Goal: Information Seeking & Learning: Check status

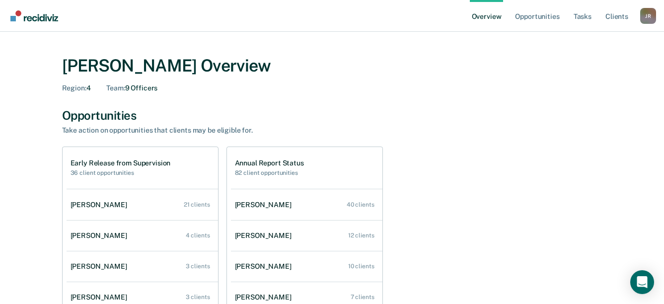
click at [249, 171] on h2 "82 client opportunities" at bounding box center [269, 172] width 69 height 7
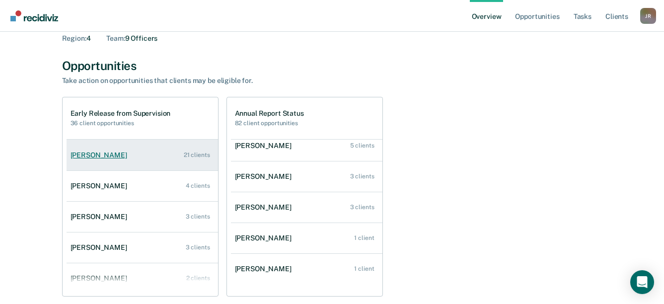
click at [78, 160] on link "[PERSON_NAME] 21 clients" at bounding box center [143, 155] width 152 height 28
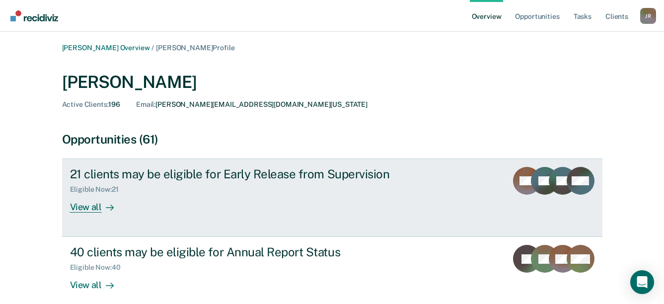
click at [85, 210] on div "View all" at bounding box center [98, 203] width 56 height 19
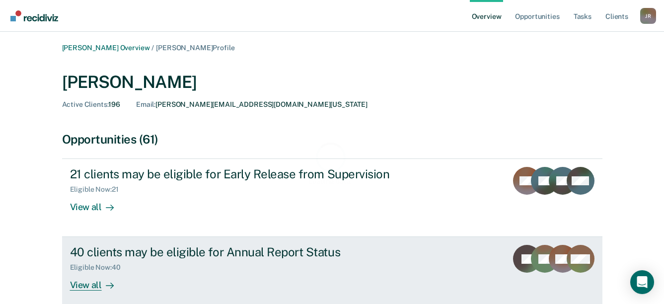
scroll to position [50, 0]
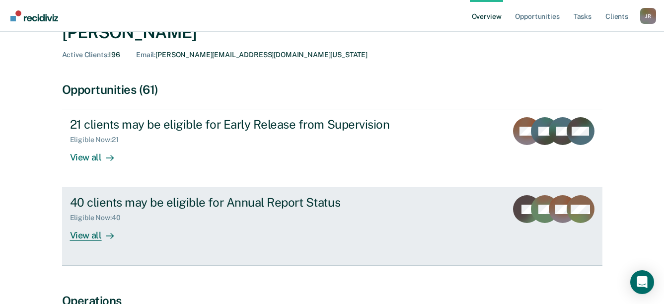
click at [102, 235] on div at bounding box center [108, 235] width 12 height 11
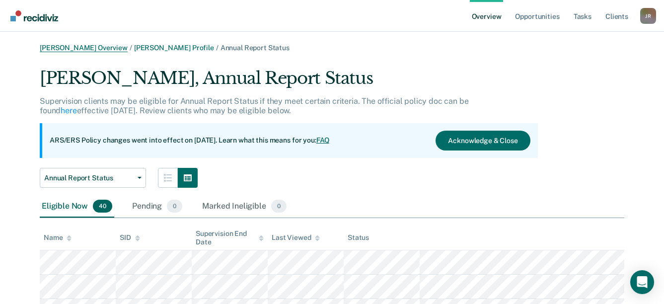
click at [92, 49] on link "[PERSON_NAME] Overview" at bounding box center [84, 48] width 88 height 8
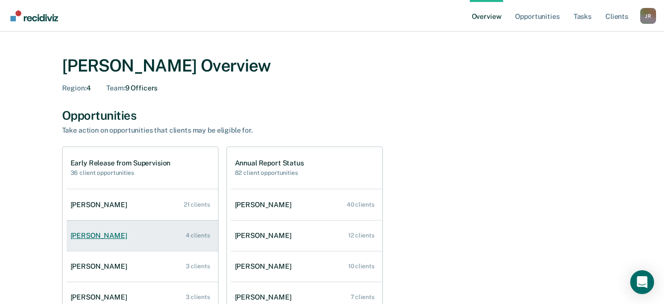
click at [93, 235] on div "[PERSON_NAME]" at bounding box center [101, 236] width 61 height 8
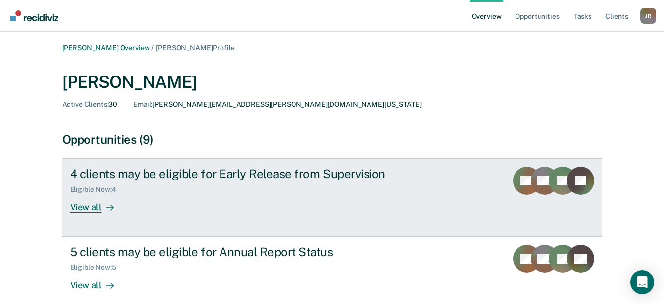
click at [99, 202] on div "View all" at bounding box center [98, 203] width 56 height 19
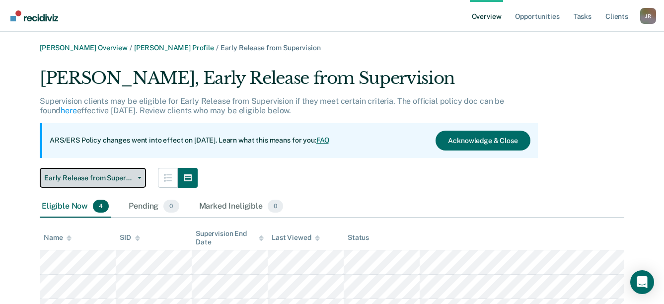
click at [109, 187] on button "Early Release from Supervision" at bounding box center [93, 178] width 106 height 20
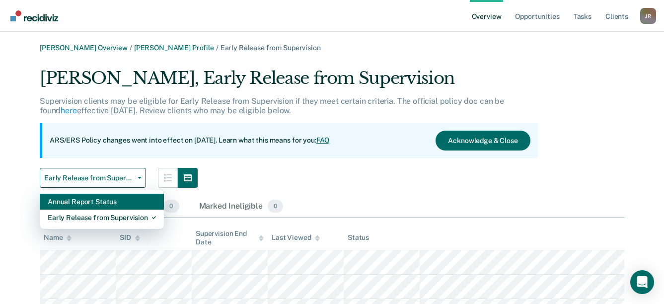
click at [107, 205] on div "Annual Report Status" at bounding box center [102, 202] width 108 height 16
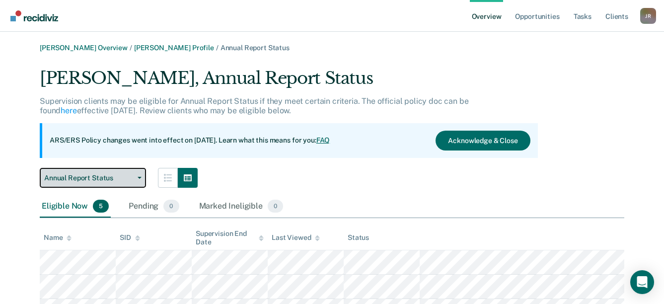
click at [143, 180] on button "Annual Report Status" at bounding box center [93, 178] width 106 height 20
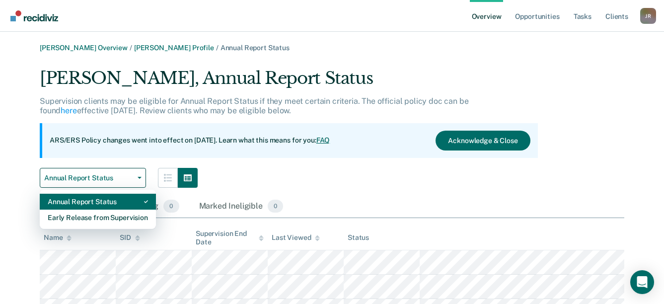
click at [98, 205] on div "Annual Report Status" at bounding box center [98, 202] width 100 height 16
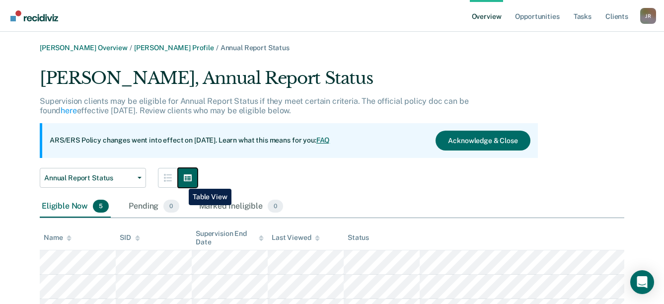
click at [181, 181] on button "button" at bounding box center [188, 178] width 20 height 20
click at [164, 183] on button "button" at bounding box center [168, 178] width 20 height 20
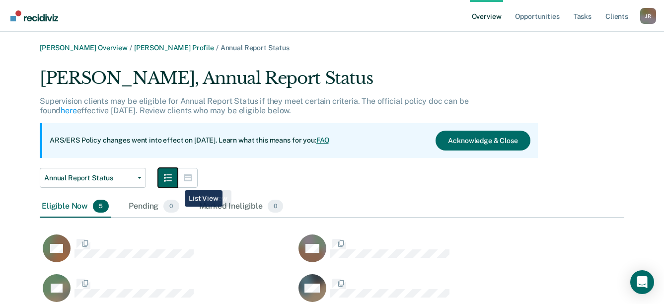
scroll to position [278, 577]
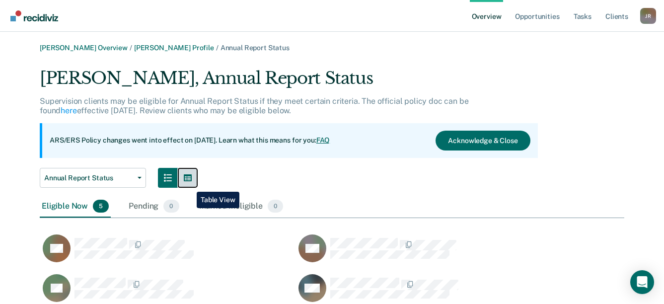
click at [189, 184] on button "button" at bounding box center [188, 178] width 20 height 20
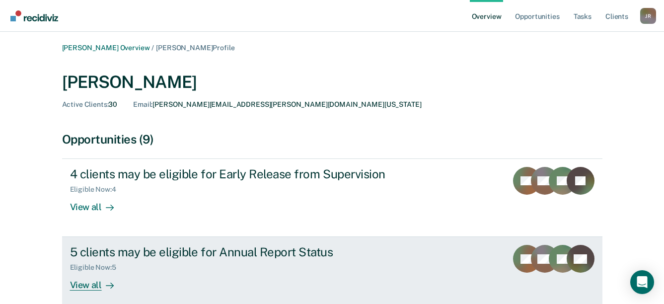
click at [90, 281] on div "View all" at bounding box center [98, 281] width 56 height 19
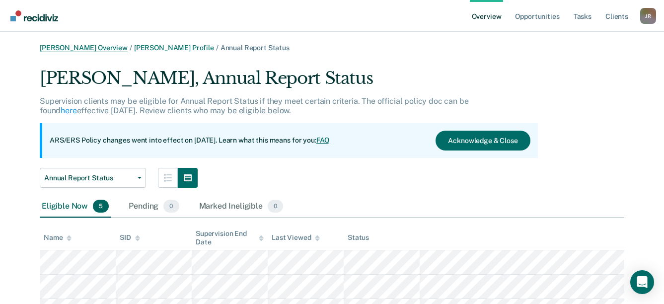
click at [105, 50] on link "[PERSON_NAME] Overview" at bounding box center [84, 48] width 88 height 8
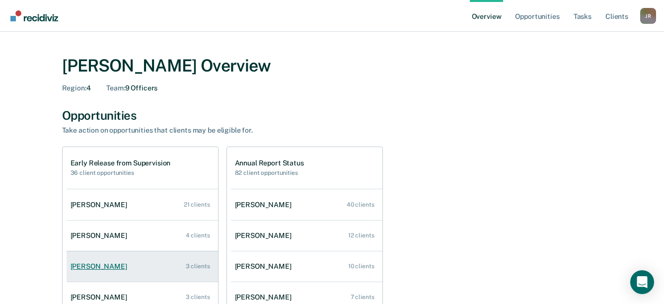
click at [101, 270] on div "[PERSON_NAME]" at bounding box center [101, 266] width 61 height 8
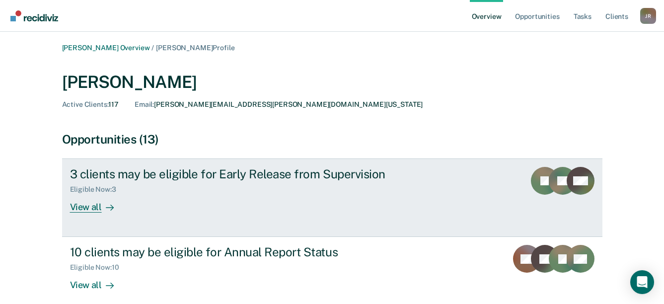
click at [102, 209] on div at bounding box center [108, 207] width 12 height 11
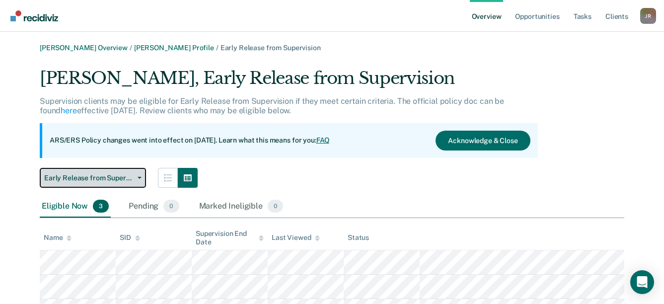
click at [101, 175] on span "Early Release from Supervision" at bounding box center [88, 178] width 89 height 8
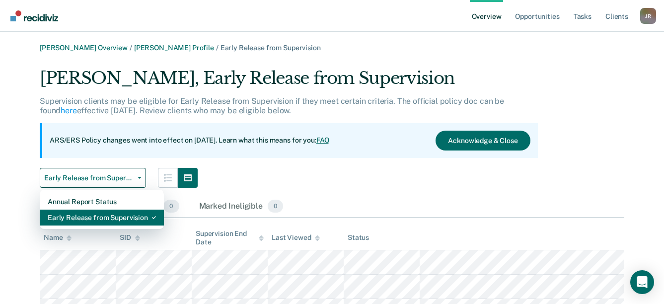
click at [98, 217] on div "Early Release from Supervision" at bounding box center [102, 218] width 108 height 16
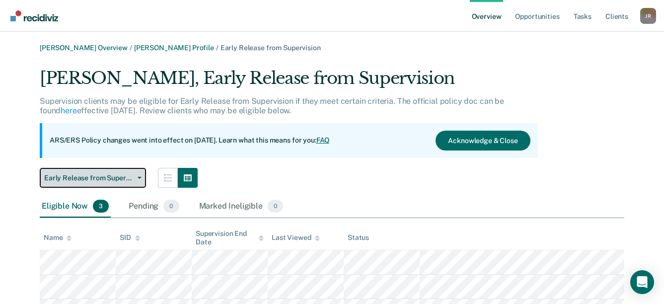
click at [105, 184] on button "Early Release from Supervision" at bounding box center [93, 178] width 106 height 20
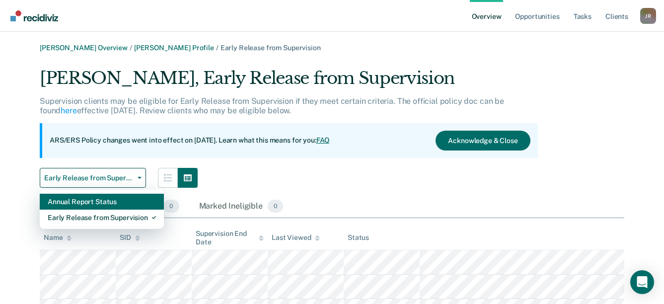
click at [101, 204] on div "Annual Report Status" at bounding box center [102, 202] width 108 height 16
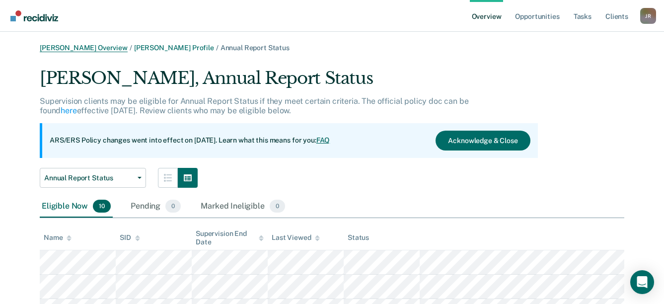
click at [73, 47] on link "[PERSON_NAME] Overview" at bounding box center [84, 48] width 88 height 8
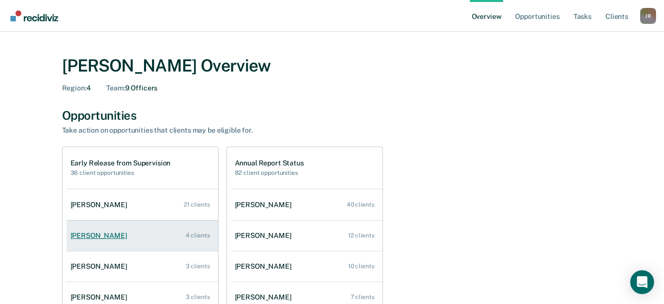
scroll to position [50, 0]
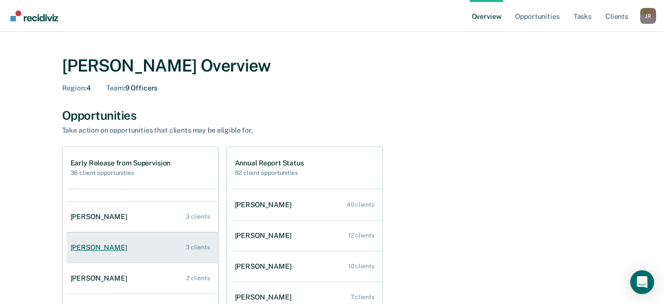
click at [108, 251] on div "[PERSON_NAME]" at bounding box center [101, 248] width 61 height 8
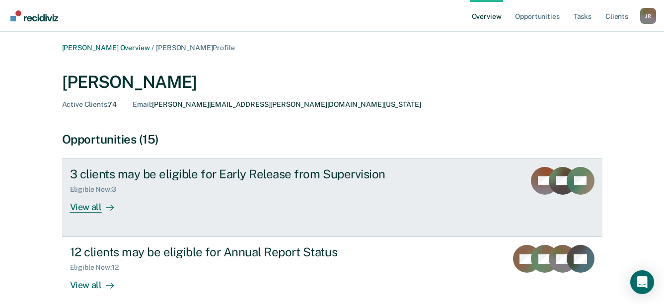
click at [76, 212] on div "View all" at bounding box center [98, 203] width 56 height 19
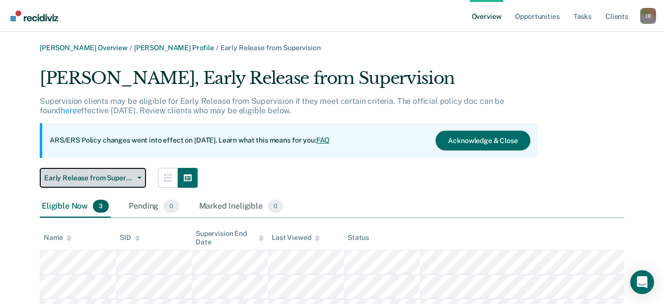
click at [116, 179] on span "Early Release from Supervision" at bounding box center [88, 178] width 89 height 8
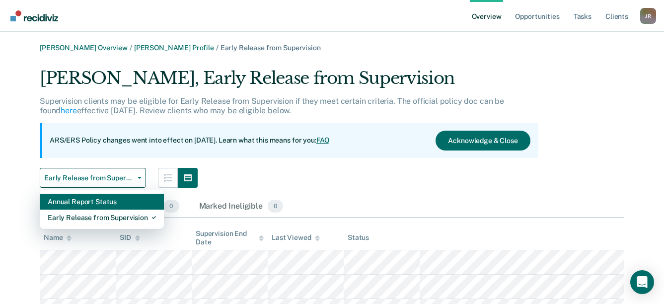
drag, startPoint x: 113, startPoint y: 202, endPoint x: 127, endPoint y: 201, distance: 14.0
click at [113, 203] on div "Annual Report Status" at bounding box center [102, 202] width 108 height 16
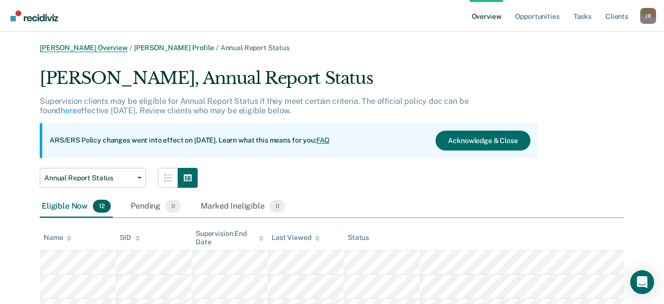
click at [105, 47] on link "[PERSON_NAME] Overview" at bounding box center [84, 48] width 88 height 8
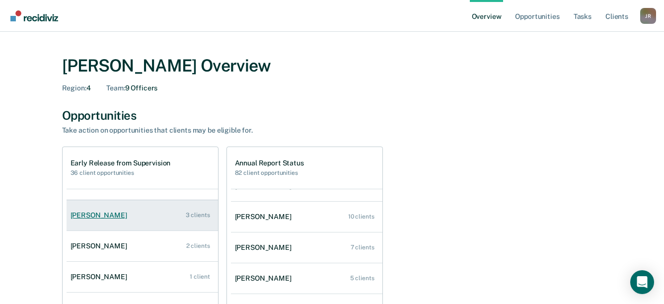
scroll to position [99, 0]
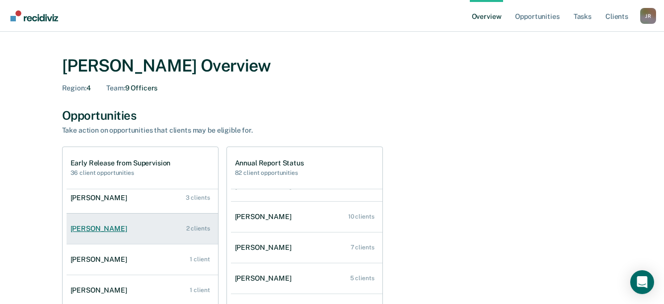
click at [102, 229] on div "[PERSON_NAME]" at bounding box center [101, 229] width 61 height 8
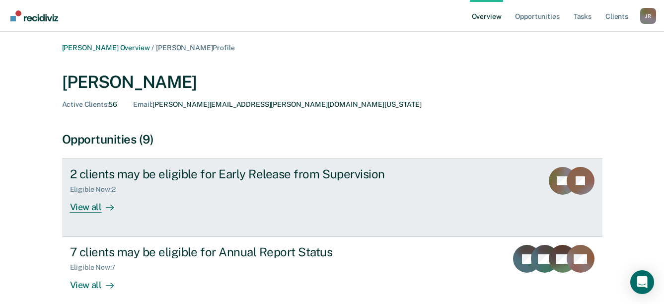
click at [88, 210] on div "View all" at bounding box center [98, 203] width 56 height 19
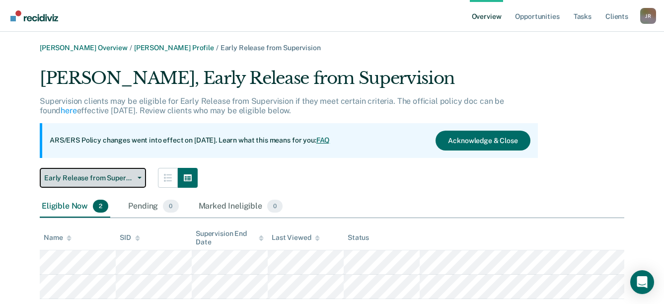
click at [119, 177] on span "Early Release from Supervision" at bounding box center [88, 178] width 89 height 8
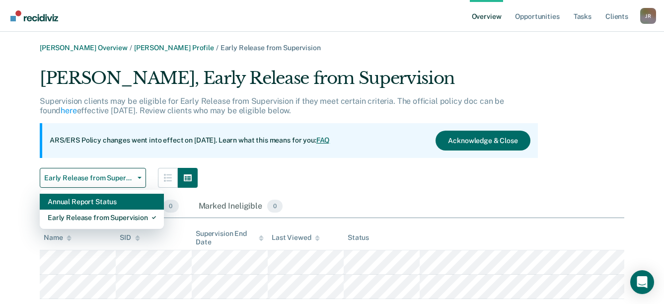
click at [99, 202] on div "Annual Report Status" at bounding box center [102, 202] width 108 height 16
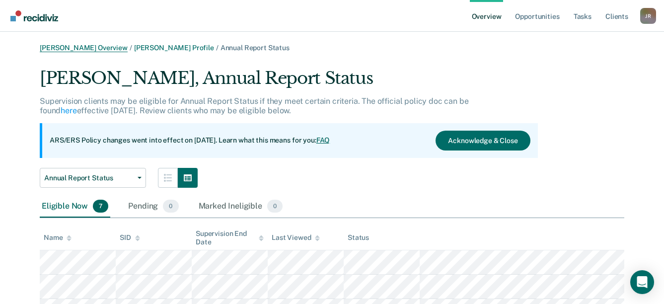
click at [101, 46] on link "[PERSON_NAME] Overview" at bounding box center [84, 48] width 88 height 8
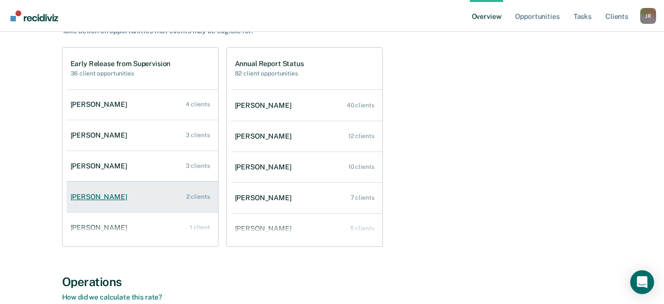
scroll to position [50, 0]
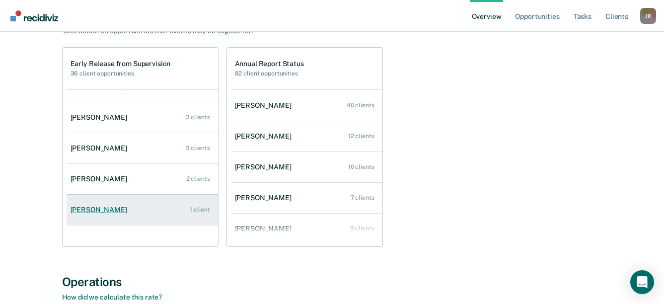
click at [107, 205] on link "Jillian Brewster 1 client" at bounding box center [143, 210] width 152 height 28
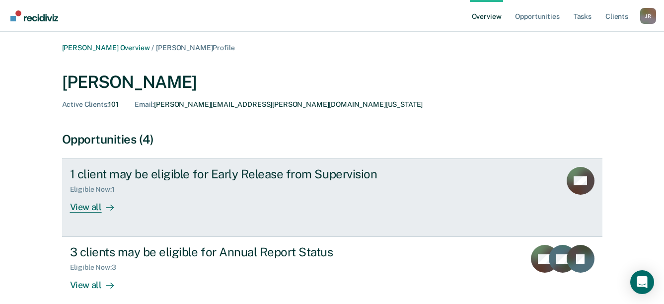
click at [83, 209] on div "View all" at bounding box center [98, 203] width 56 height 19
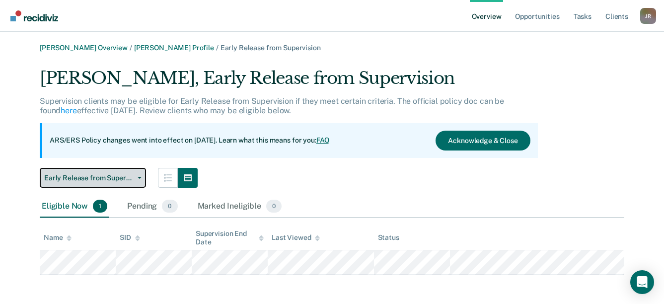
click at [114, 185] on button "Early Release from Supervision" at bounding box center [93, 178] width 106 height 20
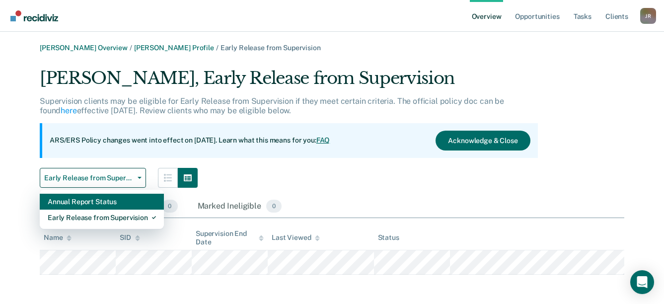
click at [106, 203] on div "Annual Report Status" at bounding box center [102, 202] width 108 height 16
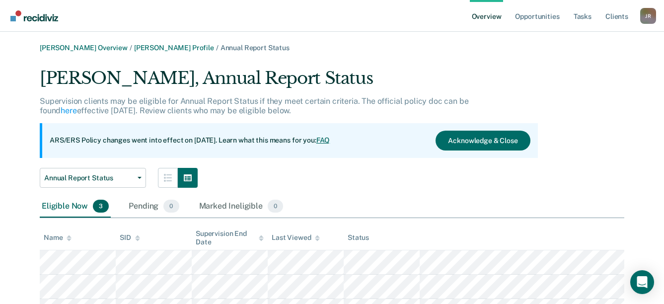
click at [96, 43] on main "Jennifer Rainwater Overview / Jillian Brewster Profile / Annual Report Status J…" at bounding box center [332, 194] width 664 height 324
click at [98, 47] on link "[PERSON_NAME] Overview" at bounding box center [84, 48] width 88 height 8
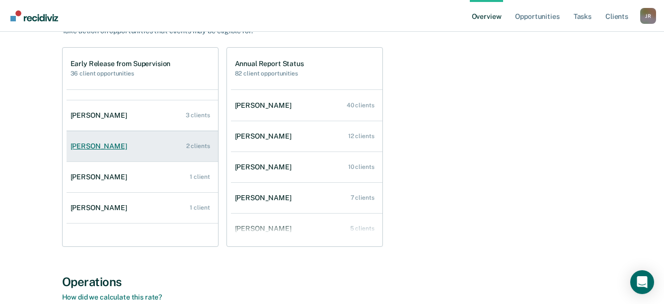
scroll to position [102, 0]
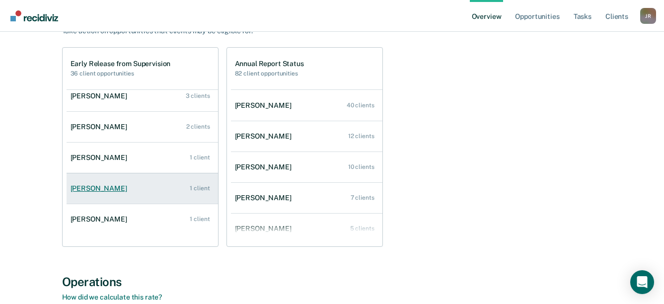
click at [101, 190] on div "[PERSON_NAME]" at bounding box center [101, 188] width 61 height 8
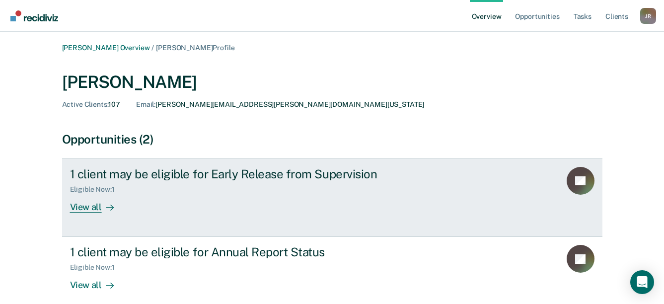
click at [97, 213] on link "1 client may be eligible for Early Release from Supervision Eligible Now : 1 Vi…" at bounding box center [332, 198] width 541 height 79
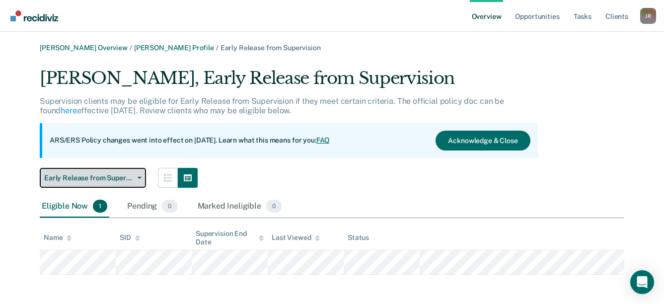
click at [116, 181] on span "Early Release from Supervision" at bounding box center [88, 178] width 89 height 8
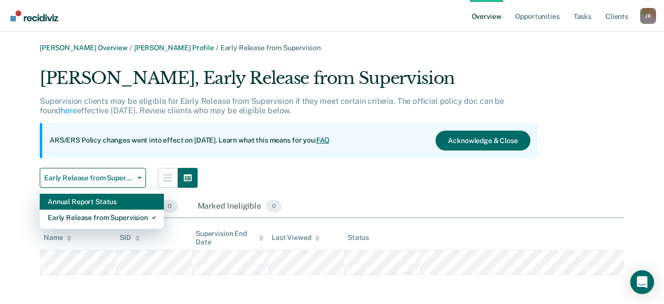
click at [101, 204] on div "Annual Report Status" at bounding box center [102, 202] width 108 height 16
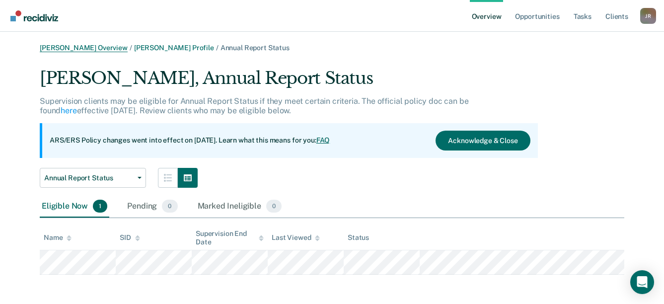
click at [106, 49] on link "[PERSON_NAME] Overview" at bounding box center [84, 48] width 88 height 8
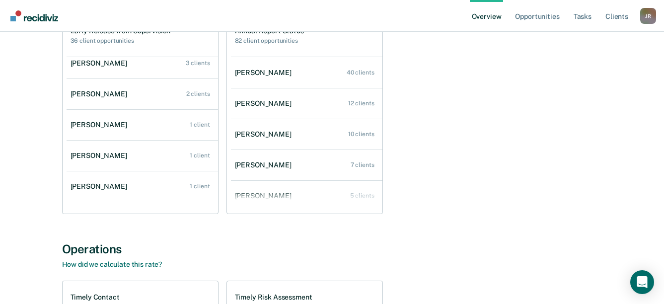
scroll to position [149, 0]
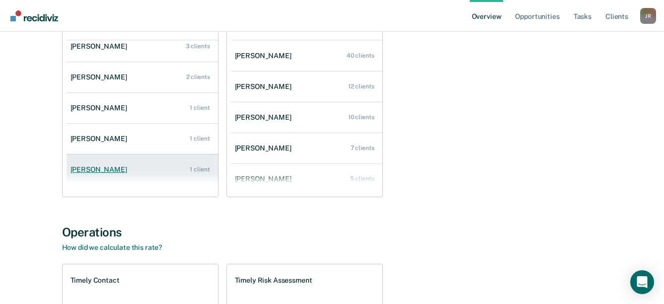
click at [102, 174] on link "Terry Lawson 1 client" at bounding box center [143, 170] width 152 height 28
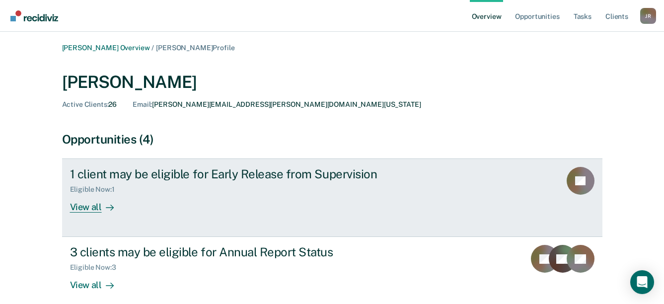
click at [90, 210] on div "View all" at bounding box center [98, 203] width 56 height 19
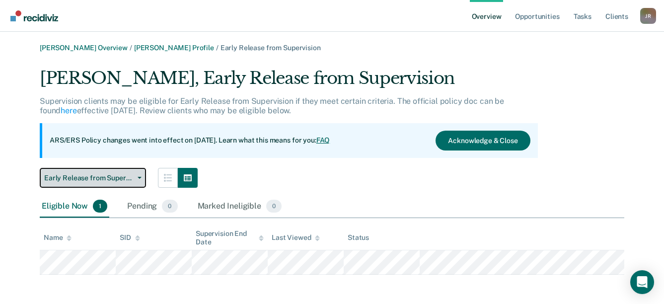
click at [122, 171] on button "Early Release from Supervision" at bounding box center [93, 178] width 106 height 20
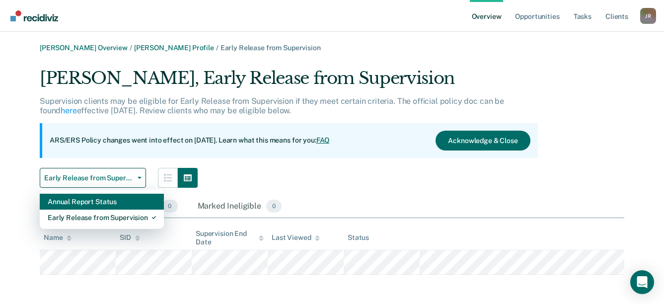
click at [116, 200] on div "Annual Report Status" at bounding box center [102, 202] width 108 height 16
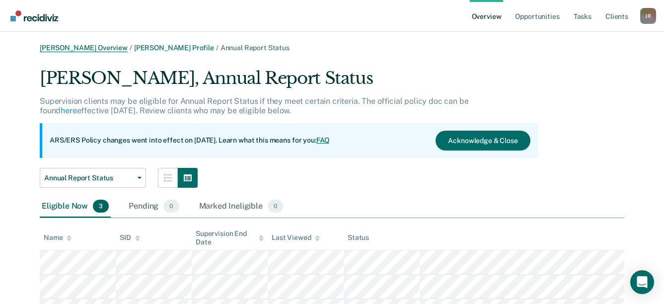
click at [103, 45] on link "[PERSON_NAME] Overview" at bounding box center [84, 48] width 88 height 8
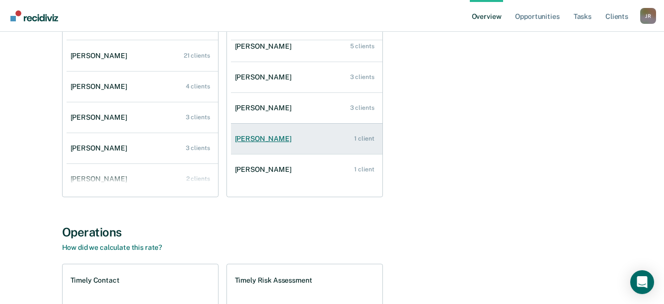
click at [267, 144] on link "Anita Sigman-Lewis 1 client" at bounding box center [307, 139] width 152 height 28
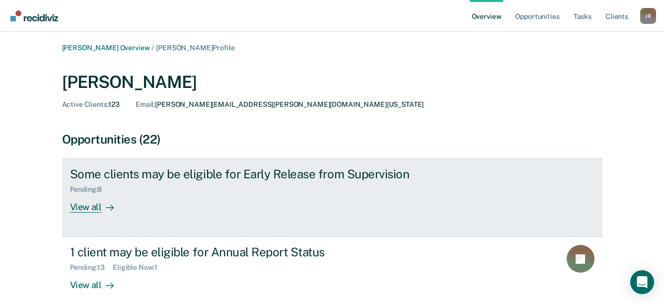
click at [83, 202] on div "View all" at bounding box center [98, 203] width 56 height 19
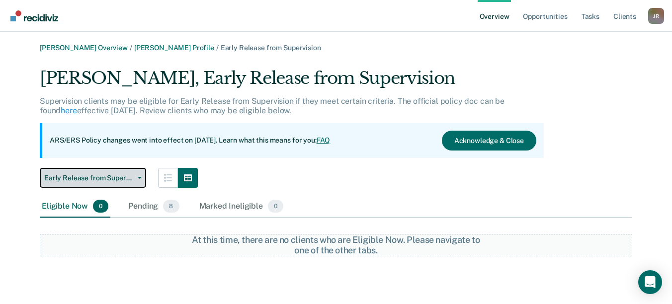
click at [132, 182] on span "Early Release from Supervision" at bounding box center [88, 178] width 89 height 8
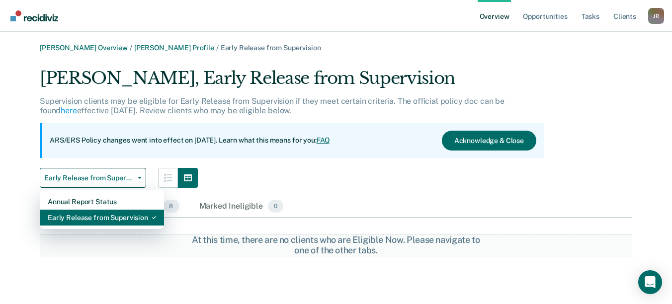
click at [112, 218] on div "Early Release from Supervision" at bounding box center [102, 218] width 108 height 16
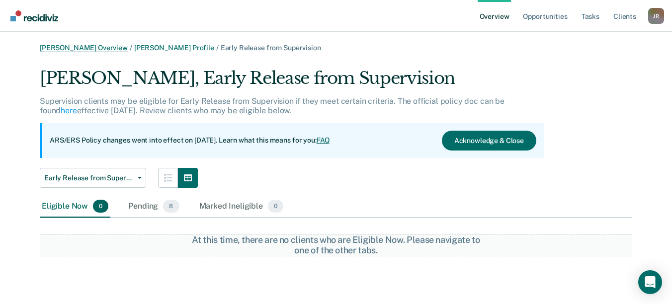
click at [83, 48] on link "[PERSON_NAME] Overview" at bounding box center [84, 48] width 88 height 8
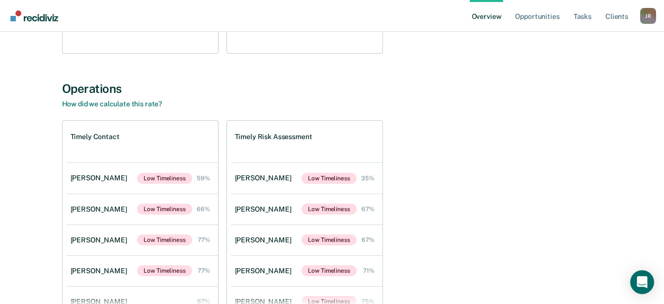
scroll to position [298, 0]
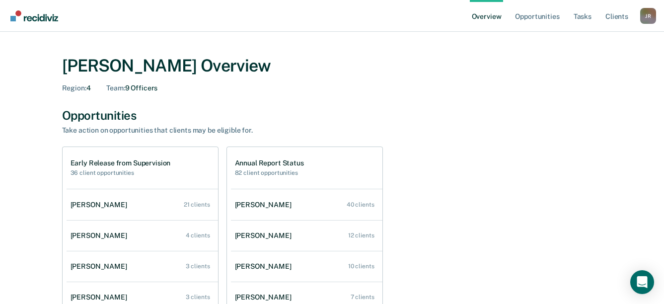
click at [258, 239] on div "[PERSON_NAME]" at bounding box center [265, 236] width 61 height 8
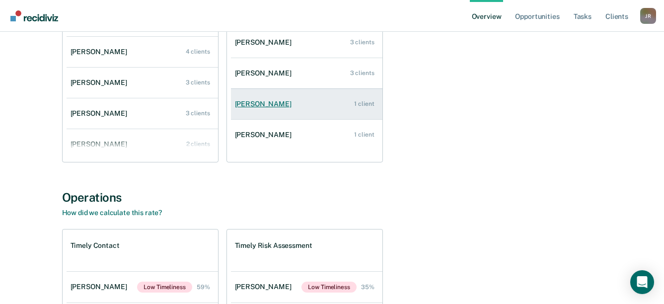
scroll to position [248, 0]
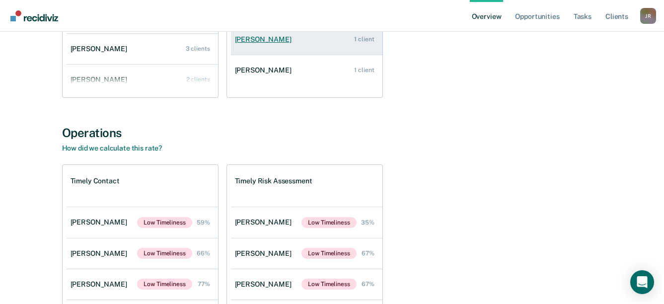
click at [279, 42] on div "[PERSON_NAME]" at bounding box center [265, 39] width 61 height 8
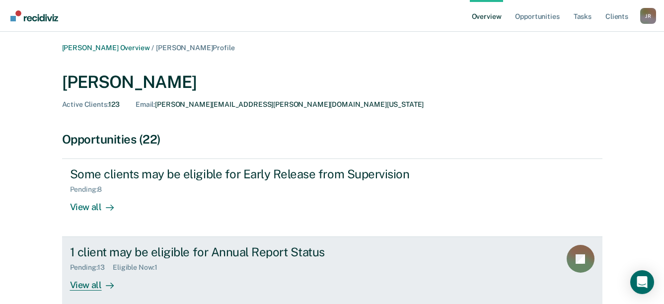
click at [81, 290] on div "View all" at bounding box center [98, 281] width 56 height 19
